Goal: Task Accomplishment & Management: Manage account settings

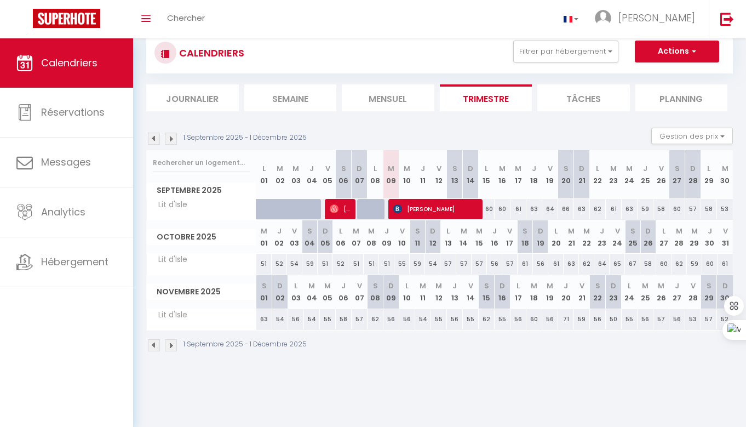
click at [394, 97] on li "Mensuel" at bounding box center [388, 97] width 93 height 27
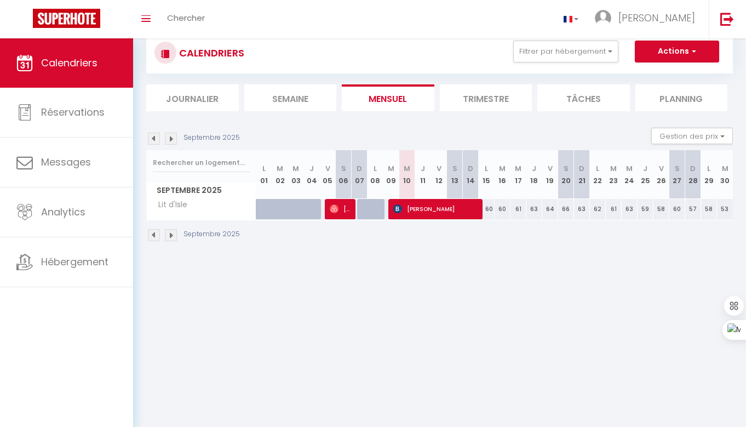
click at [152, 140] on img at bounding box center [154, 139] width 12 height 12
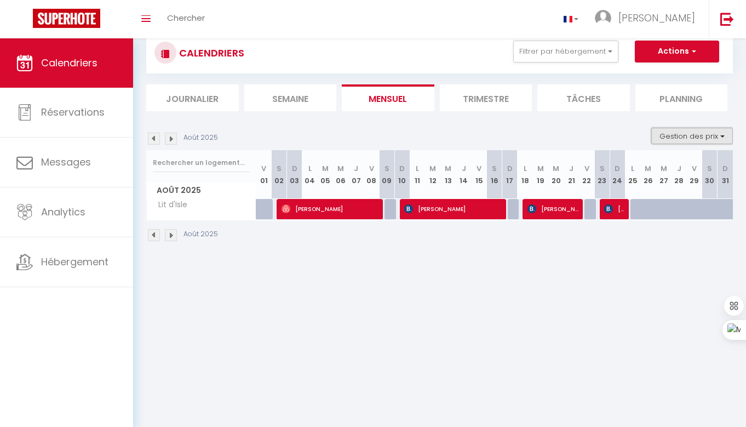
click at [691, 137] on button "Gestion des prix" at bounding box center [692, 136] width 82 height 16
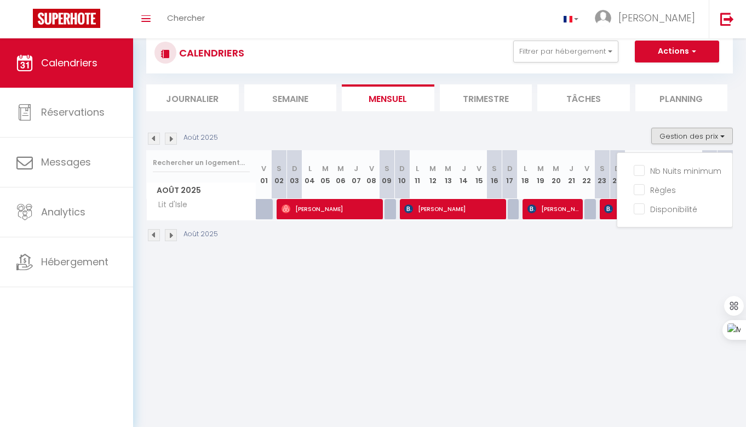
click at [660, 244] on div "Août 2025" at bounding box center [439, 236] width 586 height 32
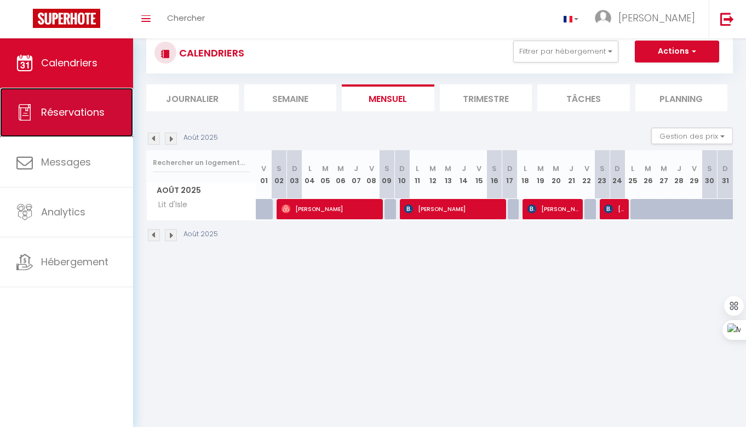
click at [74, 117] on span "Réservations" at bounding box center [73, 112] width 64 height 14
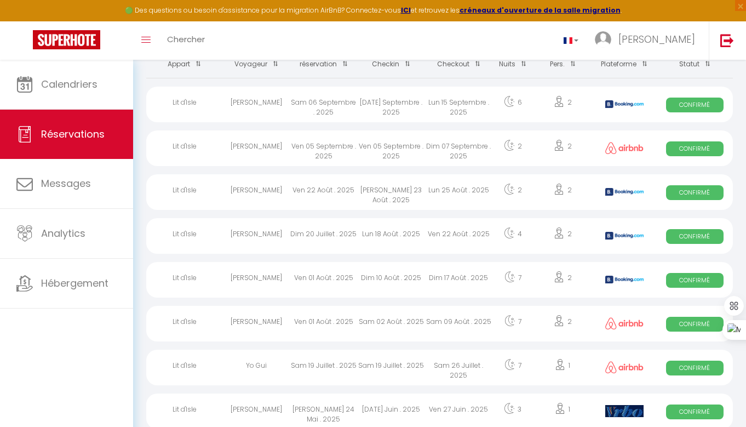
scroll to position [94, 0]
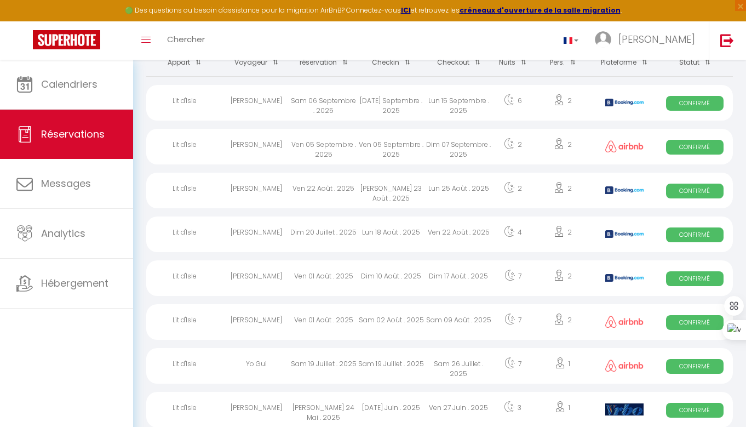
click at [385, 318] on div "Sam 02 Août . 2025" at bounding box center [391, 322] width 67 height 36
select select "OK"
select select "0"
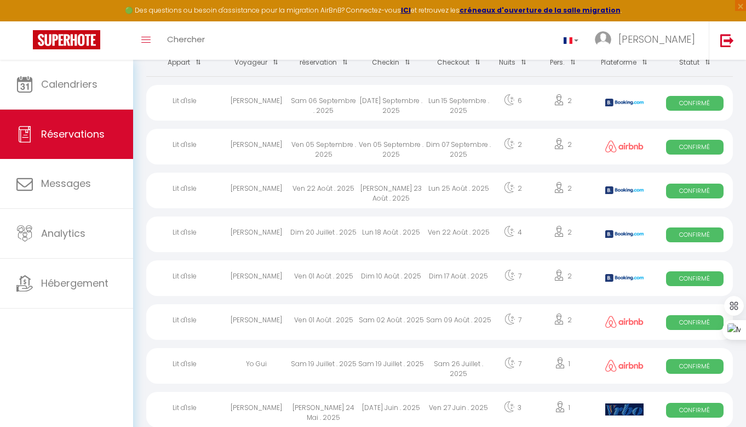
select select "1"
select select
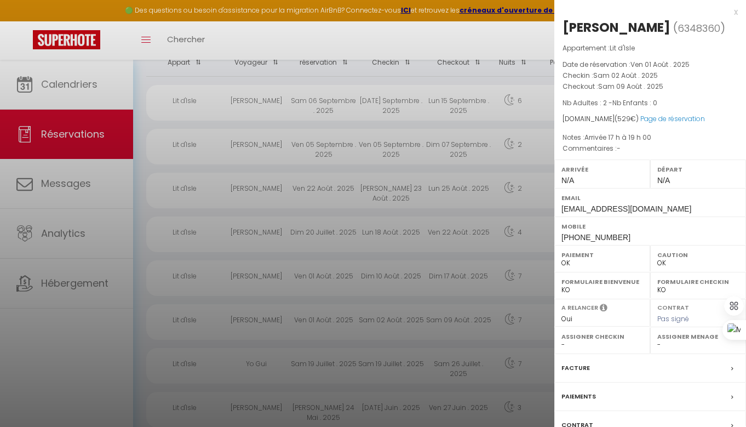
select select "33930"
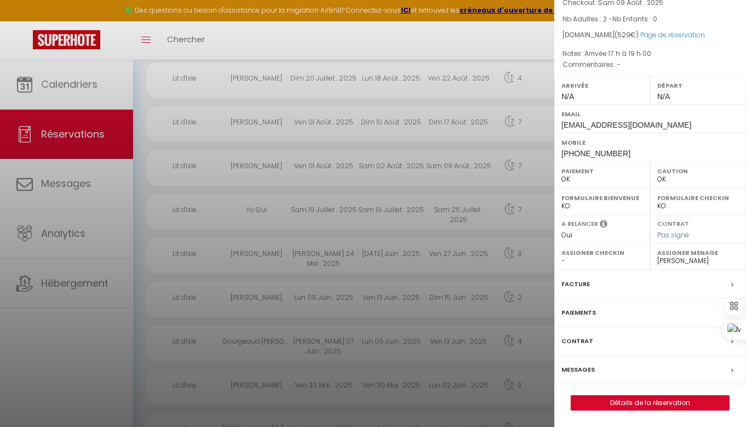
scroll to position [249, 0]
click at [648, 287] on div "Facture" at bounding box center [650, 284] width 192 height 28
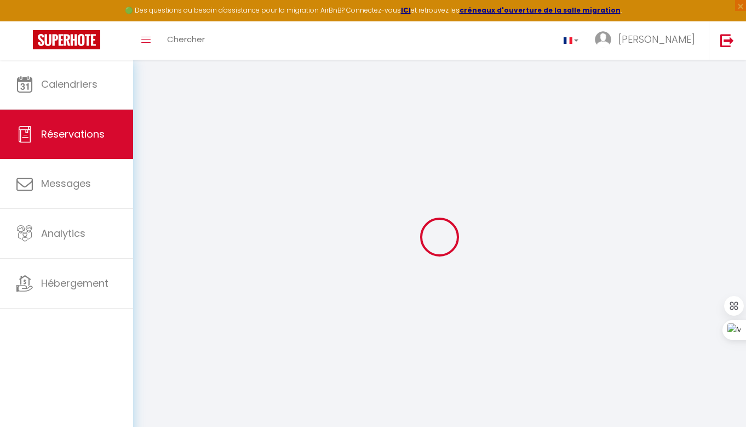
select select "cleaning"
select select "taxes"
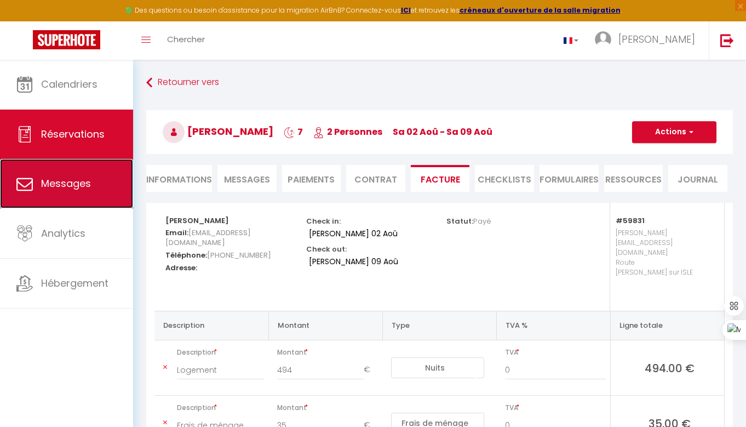
click at [82, 182] on span "Messages" at bounding box center [66, 183] width 50 height 14
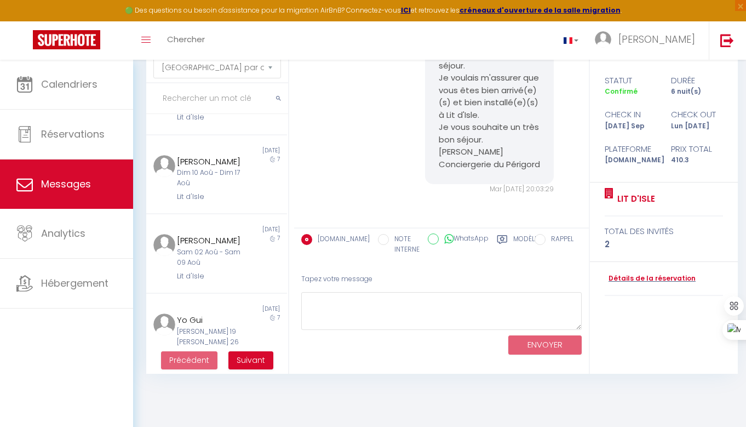
scroll to position [302, 0]
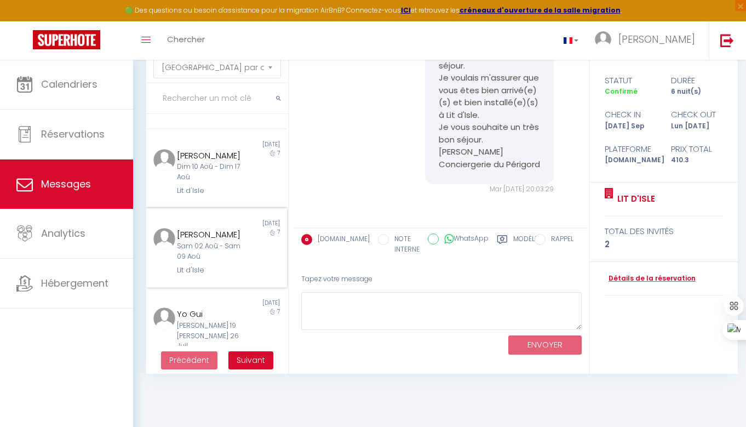
click at [266, 275] on div "7" at bounding box center [269, 252] width 35 height 48
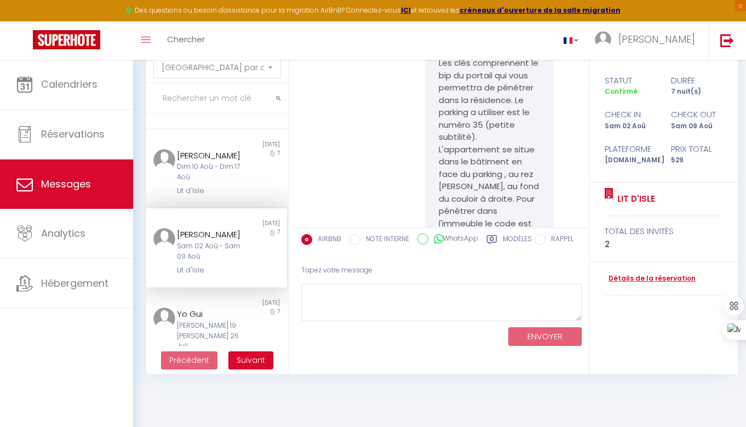
scroll to position [3608, 0]
click at [273, 197] on div "7" at bounding box center [269, 173] width 35 height 48
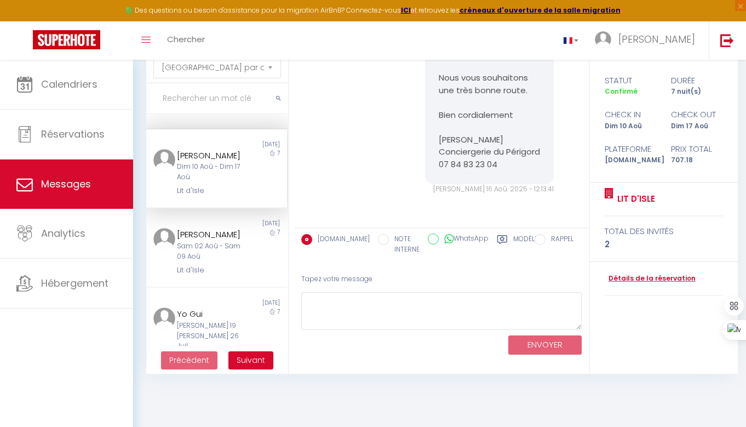
scroll to position [2771, 0]
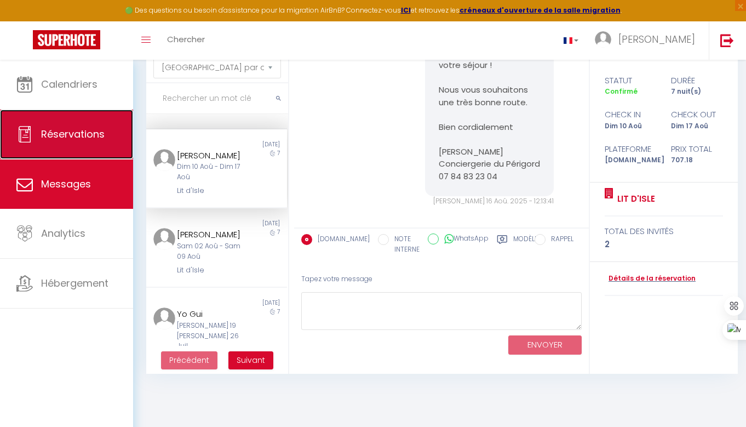
click at [109, 126] on link "Réservations" at bounding box center [66, 134] width 133 height 49
select select "not_cancelled"
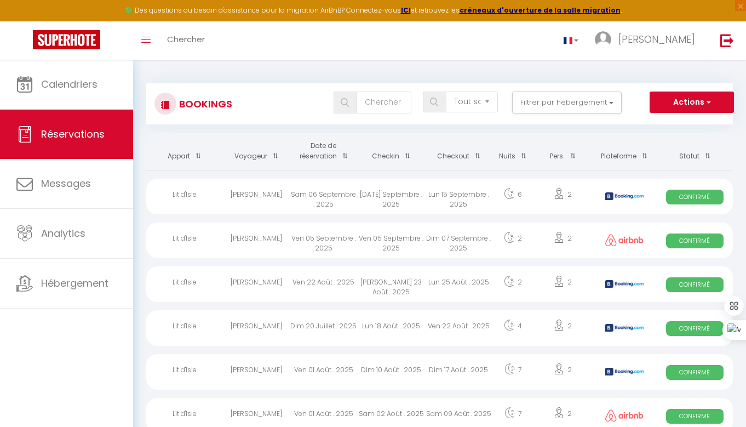
click at [411, 366] on div "Dim 10 Août . 2025" at bounding box center [391, 372] width 67 height 36
select select "OK"
select select "KO"
select select "0"
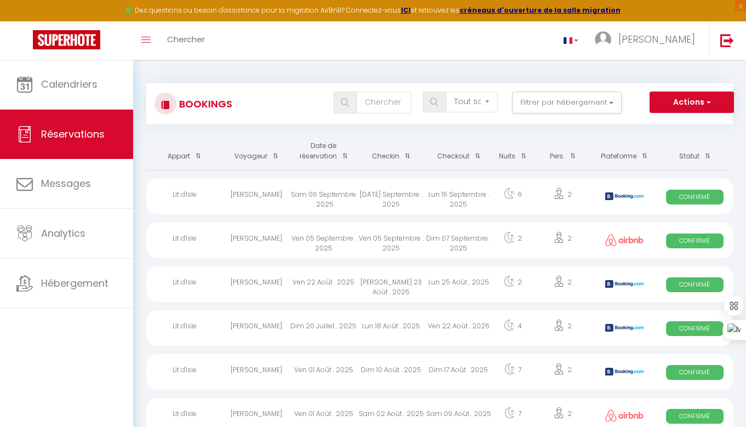
select select "1"
select select
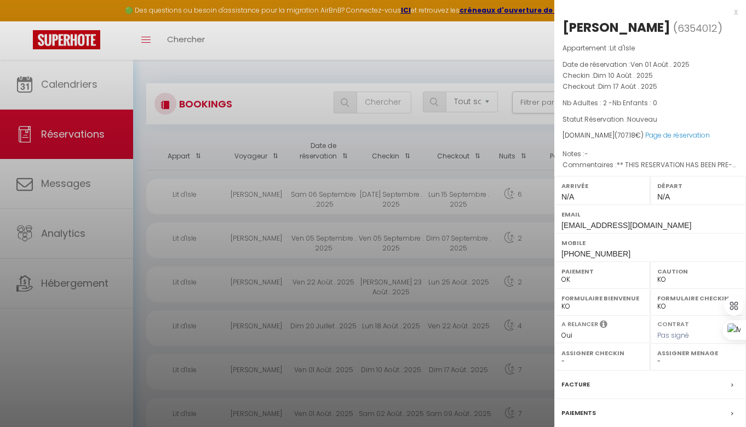
select select "33930"
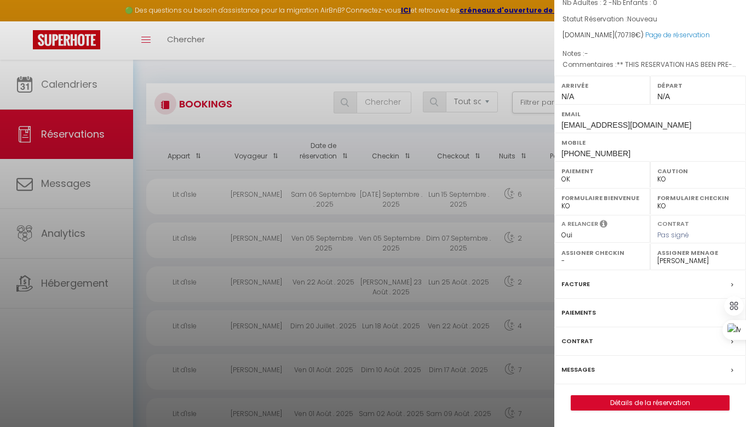
click at [669, 285] on div "Facture" at bounding box center [650, 284] width 192 height 28
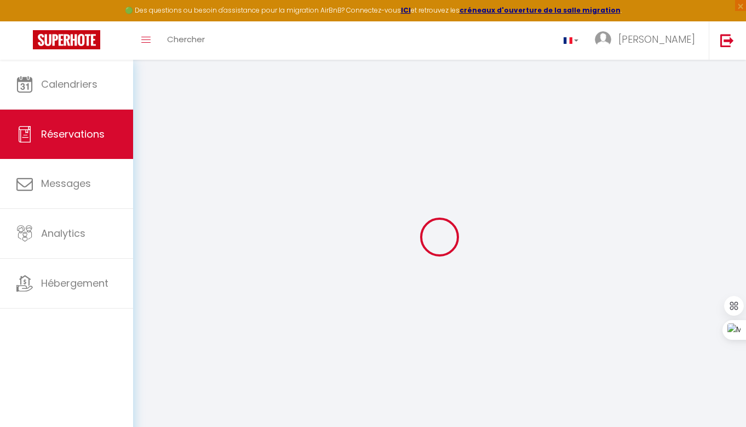
select select
checkbox input "false"
type \?1 "** THIS RESERVATION HAS BEEN PRE-PAID ** BOOKING NOTE : Payment charge is EUR 9…"
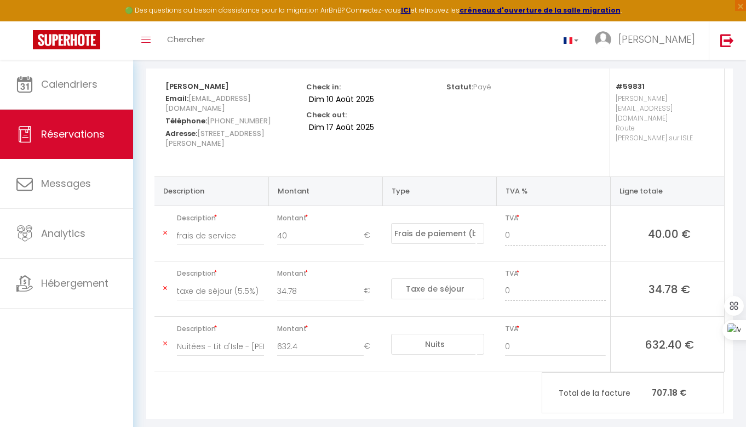
scroll to position [135, 0]
click at [440, 222] on select "Nuits Frais de ménage Taxe de séjour Autre Frais de service hôte Frais de paiem…" at bounding box center [437, 232] width 93 height 21
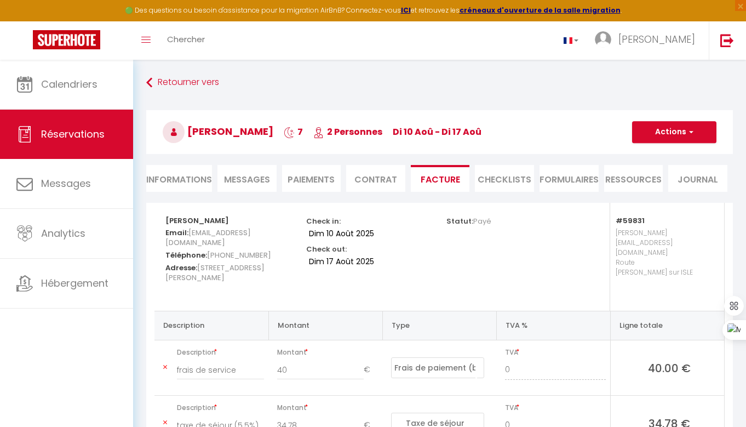
click at [309, 176] on li "Paiements" at bounding box center [311, 178] width 59 height 27
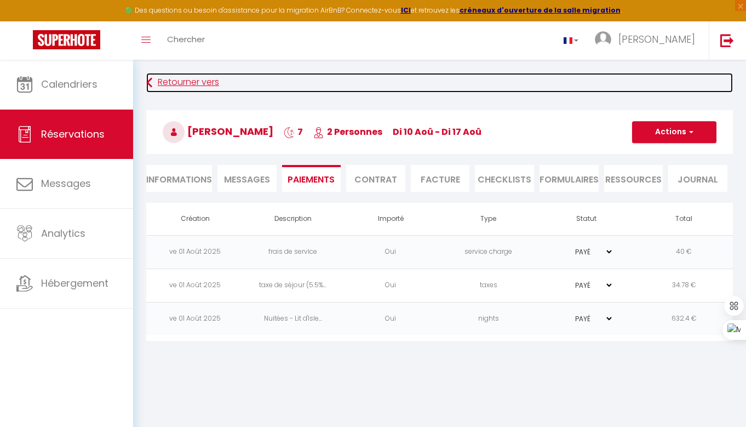
click at [175, 81] on link "Retourner vers" at bounding box center [439, 83] width 586 height 20
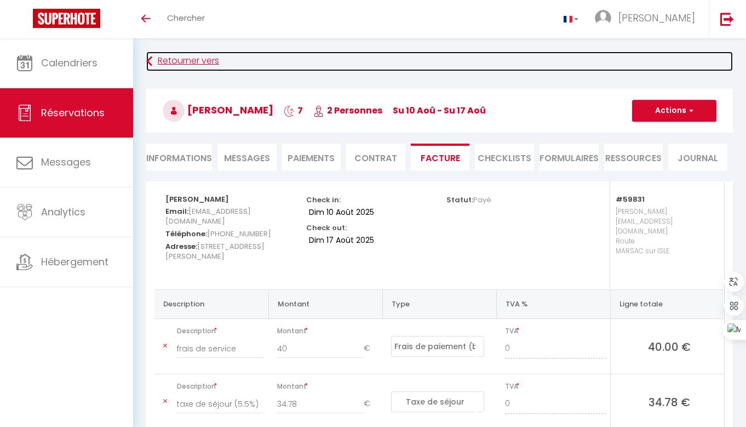
click at [149, 59] on icon at bounding box center [149, 61] width 6 height 20
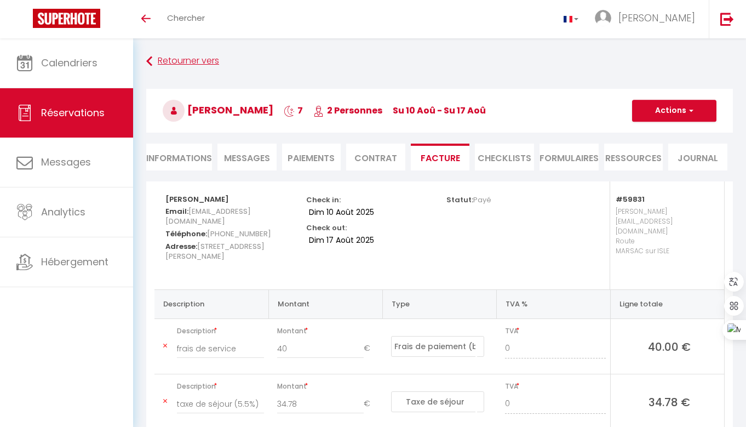
select select "not_cancelled"
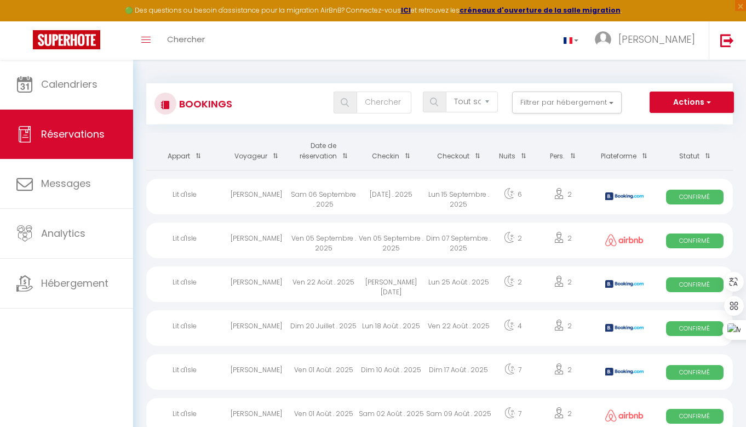
click at [251, 415] on div "[PERSON_NAME]" at bounding box center [255, 416] width 67 height 36
select select "OK"
select select "0"
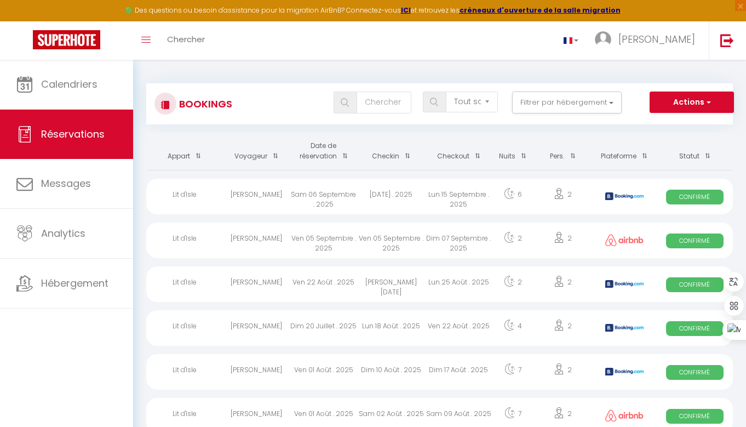
select select "1"
select select
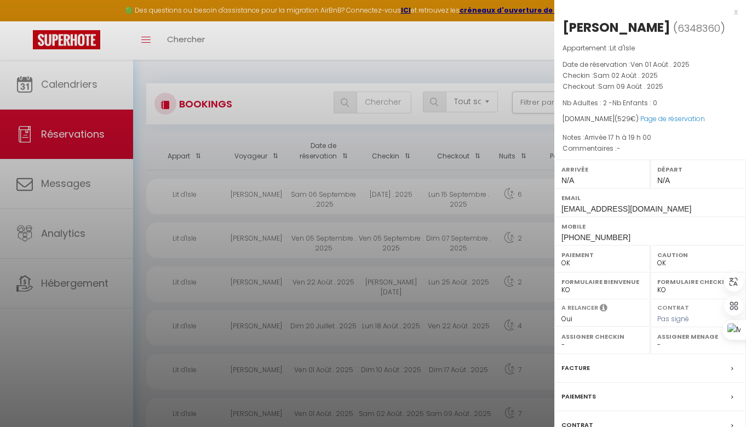
select select "33930"
click at [609, 397] on div "Paiements" at bounding box center [650, 396] width 192 height 28
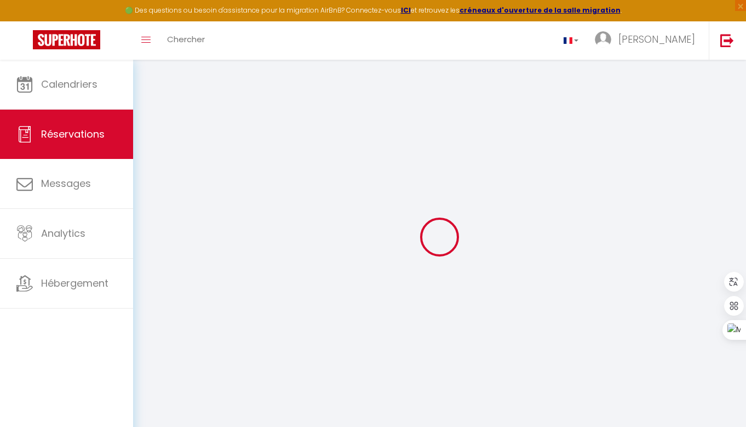
select select
checkbox input "false"
type textarea "Arrivée 17 h à 19 h 00"
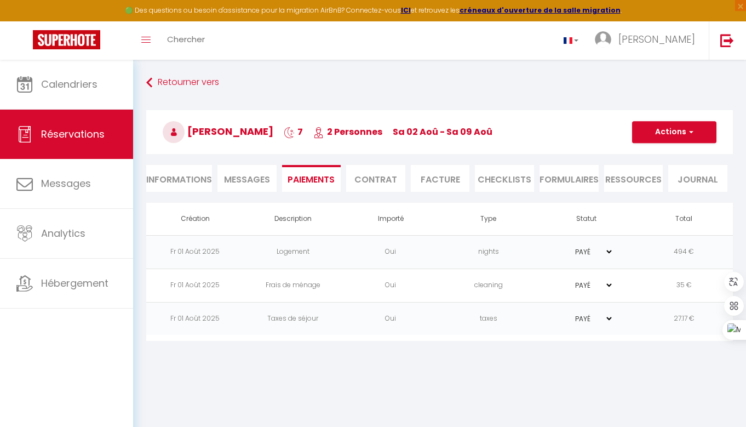
click at [251, 249] on td "Logement" at bounding box center [293, 251] width 98 height 33
click at [610, 251] on select "PAYÉ EN ATTENTE" at bounding box center [585, 251] width 55 height 10
click at [178, 177] on li "Informations" at bounding box center [179, 178] width 66 height 27
select select
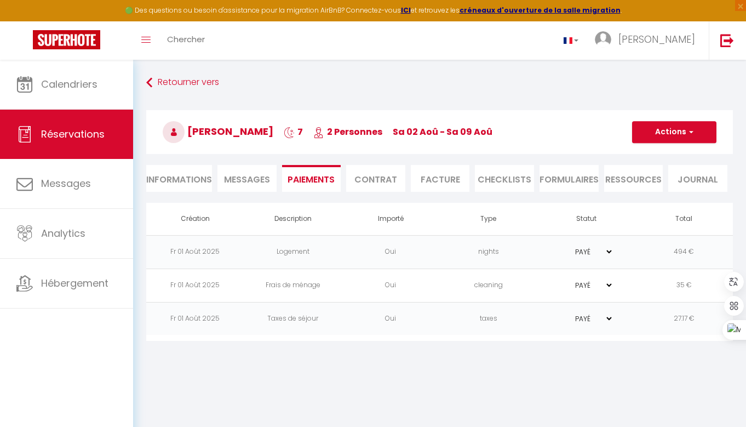
select select
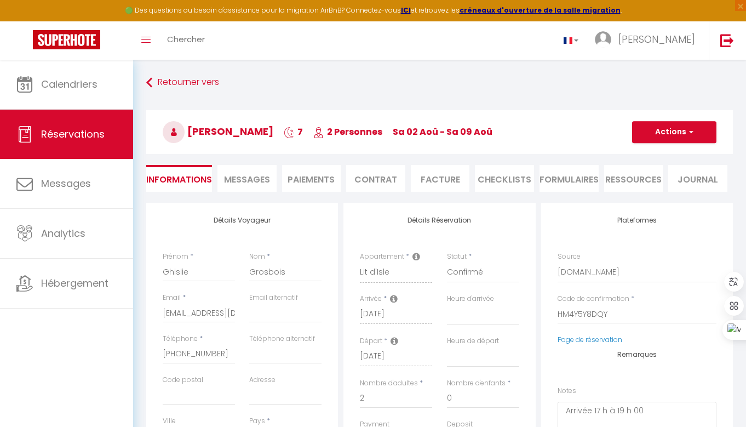
click at [257, 176] on span "Messages" at bounding box center [247, 179] width 46 height 13
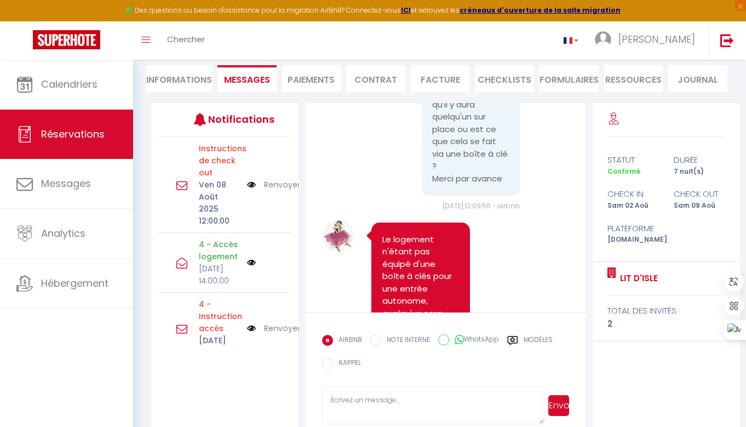
scroll to position [2403, 0]
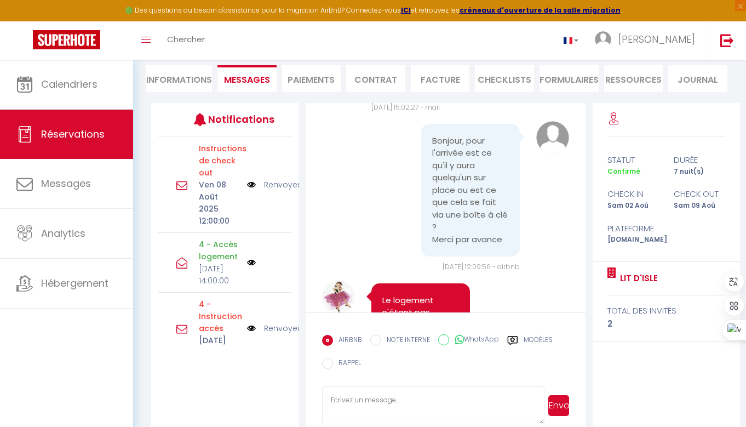
click at [310, 79] on li "Paiements" at bounding box center [311, 78] width 59 height 27
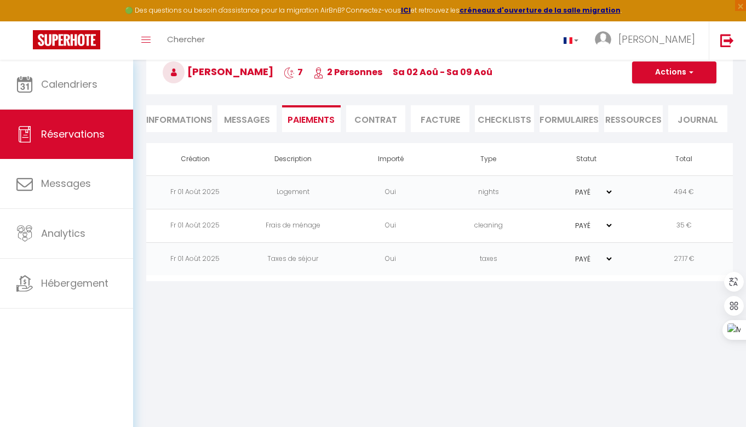
click at [379, 113] on li "Contrat" at bounding box center [375, 118] width 59 height 27
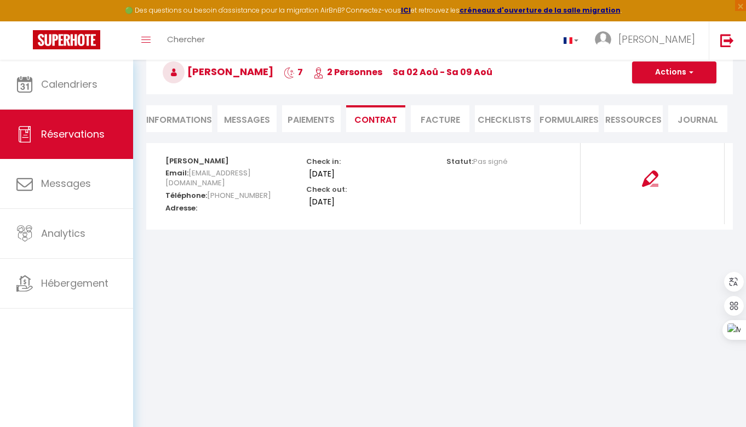
click at [503, 118] on li "CHECKLISTS" at bounding box center [504, 118] width 59 height 27
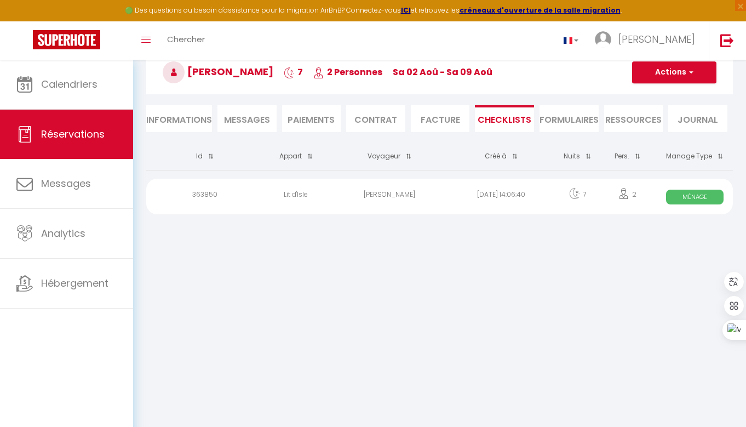
click at [571, 119] on li "FORMULAIRES" at bounding box center [568, 118] width 59 height 27
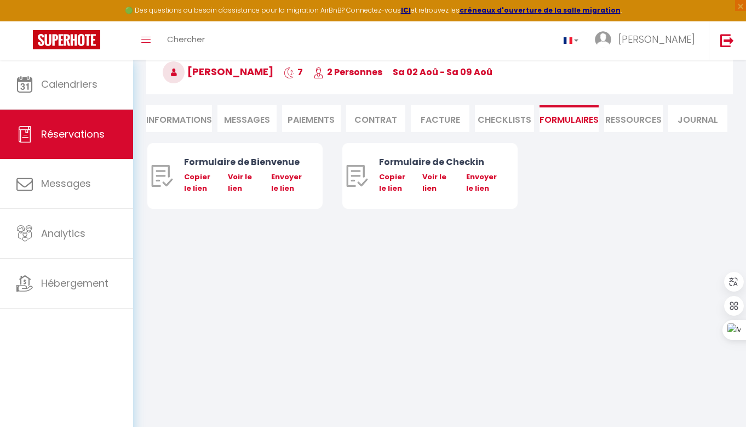
click at [629, 118] on li "Ressources" at bounding box center [633, 118] width 59 height 27
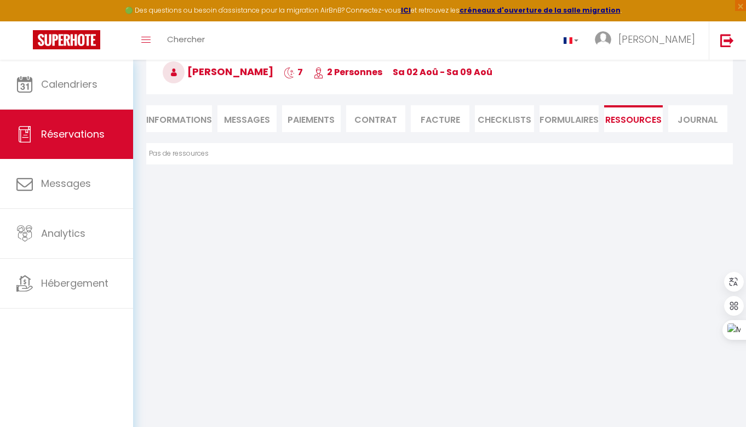
click at [688, 119] on li "Journal" at bounding box center [697, 118] width 59 height 27
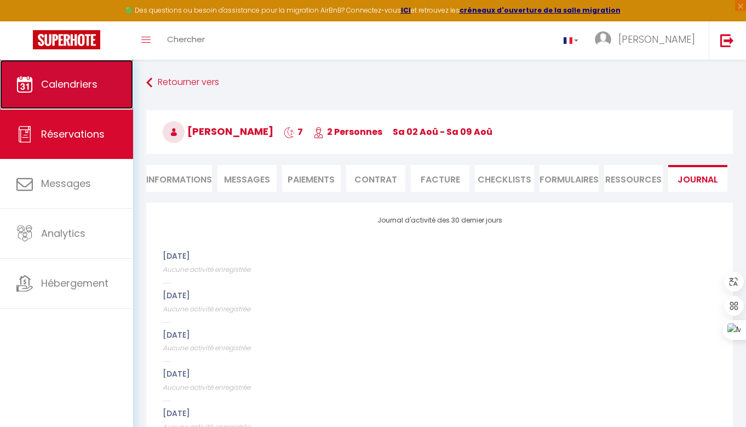
click at [60, 80] on span "Calendriers" at bounding box center [69, 84] width 56 height 14
